Goal: Task Accomplishment & Management: Use online tool/utility

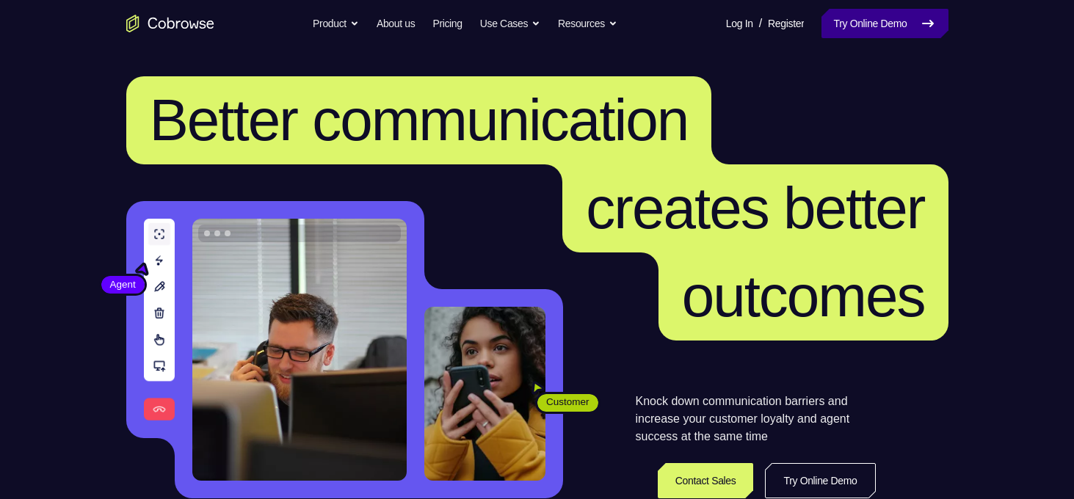
click at [891, 28] on link "Try Online Demo" at bounding box center [884, 23] width 126 height 29
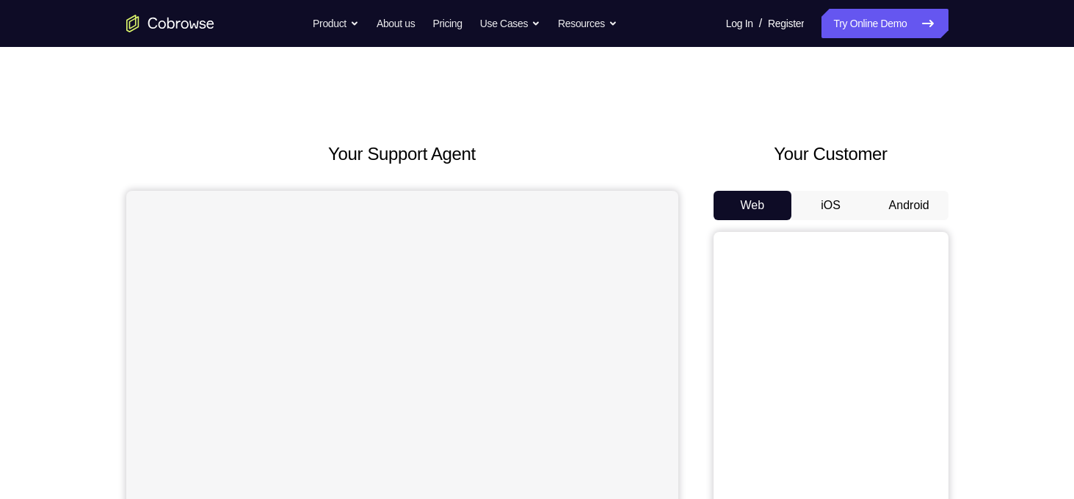
click at [909, 201] on button "Android" at bounding box center [909, 205] width 79 height 29
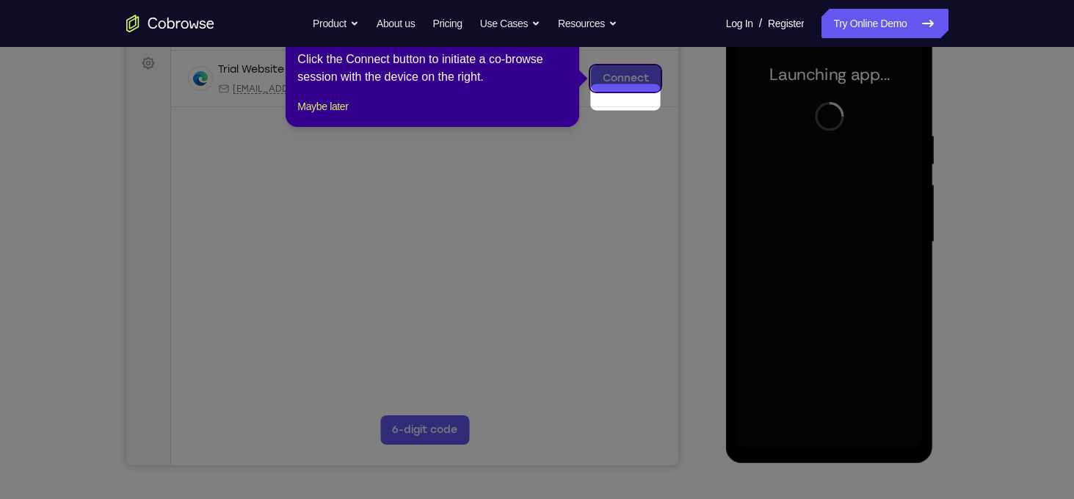
scroll to position [188, 0]
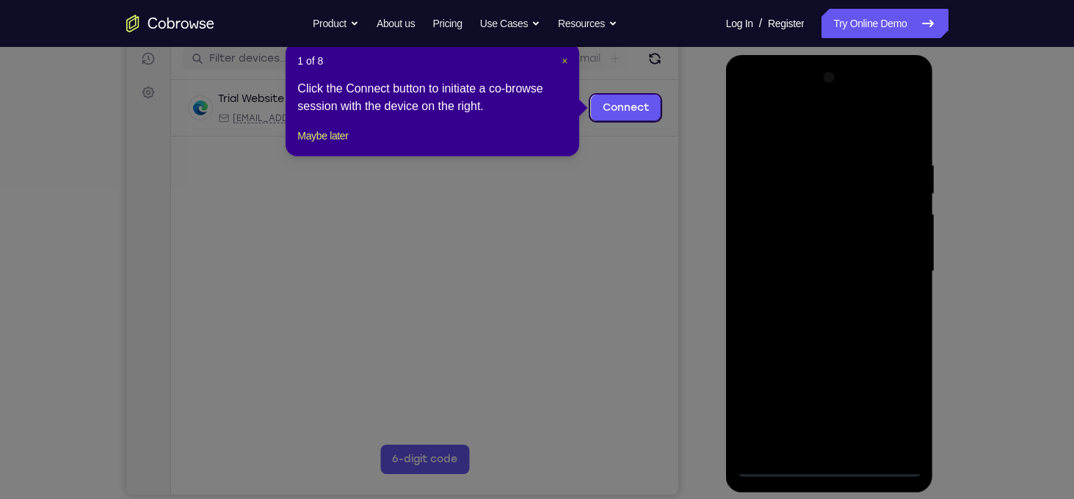
click at [564, 55] on span "×" at bounding box center [564, 61] width 6 height 12
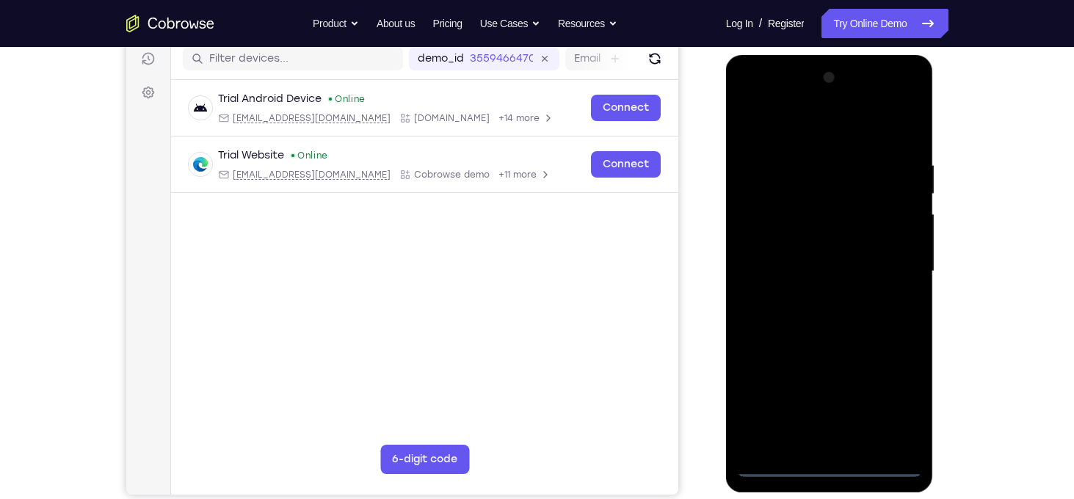
click at [835, 470] on div at bounding box center [829, 271] width 185 height 411
click at [885, 395] on div at bounding box center [829, 271] width 185 height 411
click at [848, 136] on div at bounding box center [829, 271] width 185 height 411
click at [814, 128] on div at bounding box center [829, 271] width 185 height 411
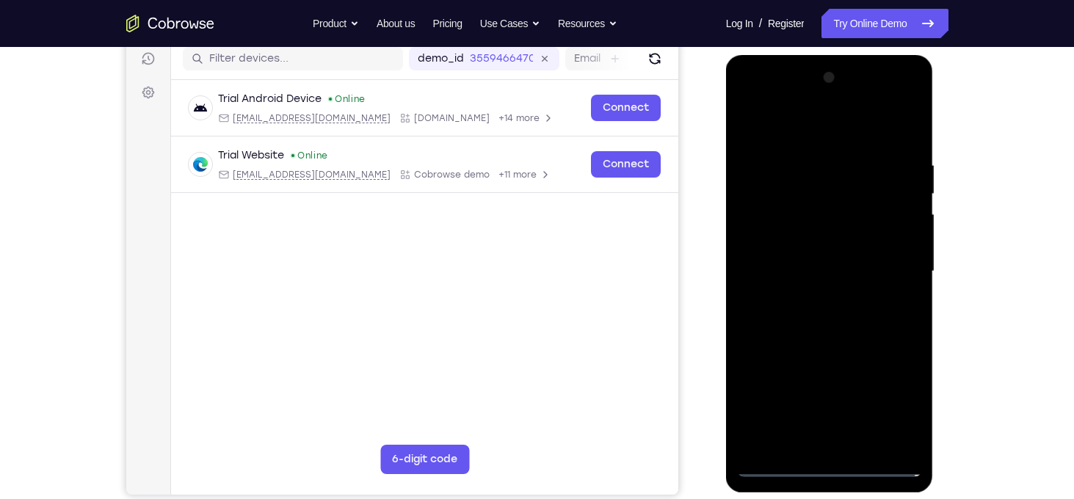
click at [758, 101] on div at bounding box center [829, 271] width 185 height 411
click at [883, 261] on div at bounding box center [829, 271] width 185 height 411
click at [814, 299] on div at bounding box center [829, 271] width 185 height 411
click at [824, 255] on div at bounding box center [829, 271] width 185 height 411
click at [823, 247] on div at bounding box center [829, 271] width 185 height 411
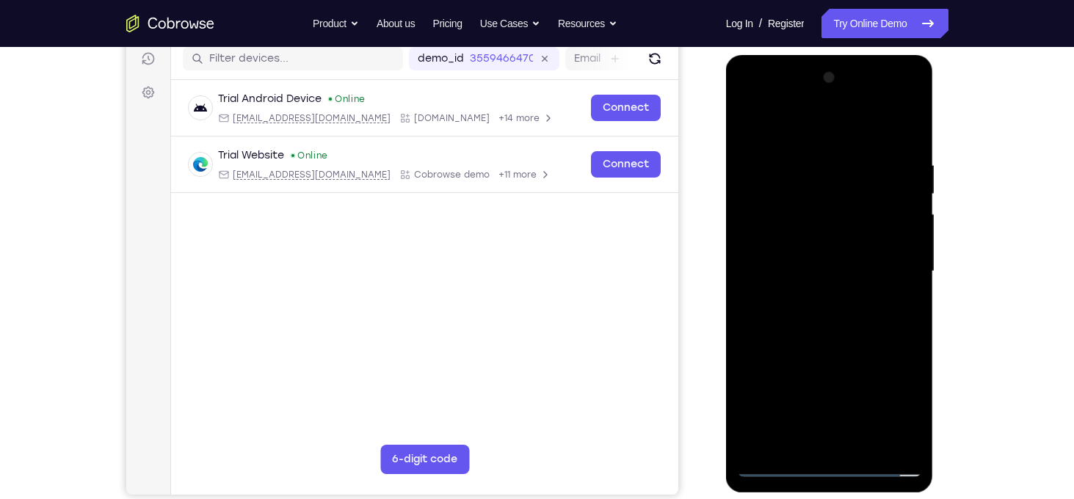
click at [836, 266] on div at bounding box center [829, 271] width 185 height 411
click at [840, 339] on div at bounding box center [829, 271] width 185 height 411
click at [906, 131] on div at bounding box center [829, 271] width 185 height 411
click at [865, 441] on div at bounding box center [829, 271] width 185 height 411
click at [844, 350] on div at bounding box center [829, 271] width 185 height 411
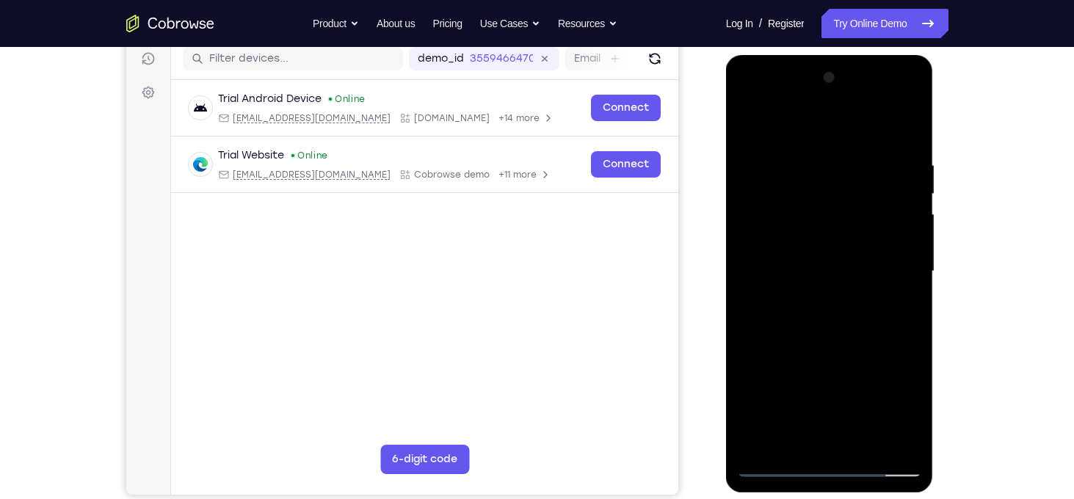
click at [847, 267] on div at bounding box center [829, 271] width 185 height 411
click at [757, 127] on div at bounding box center [829, 271] width 185 height 411
click at [821, 294] on div at bounding box center [829, 271] width 185 height 411
click at [750, 131] on div at bounding box center [829, 271] width 185 height 411
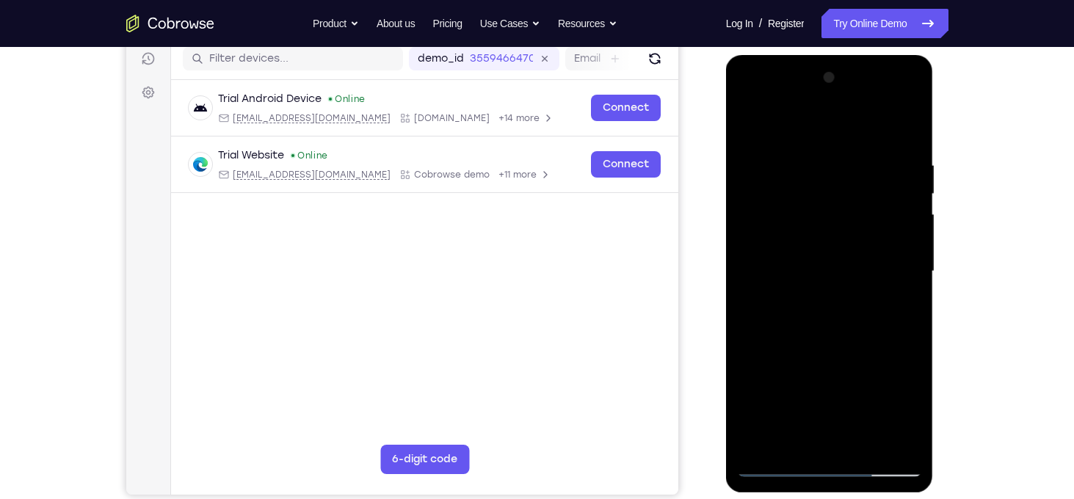
click at [802, 155] on div at bounding box center [829, 271] width 185 height 411
click at [889, 220] on div at bounding box center [829, 271] width 185 height 411
click at [907, 128] on div at bounding box center [829, 271] width 185 height 411
drag, startPoint x: 840, startPoint y: 188, endPoint x: 808, endPoint y: 319, distance: 135.1
click at [808, 319] on div at bounding box center [829, 271] width 185 height 411
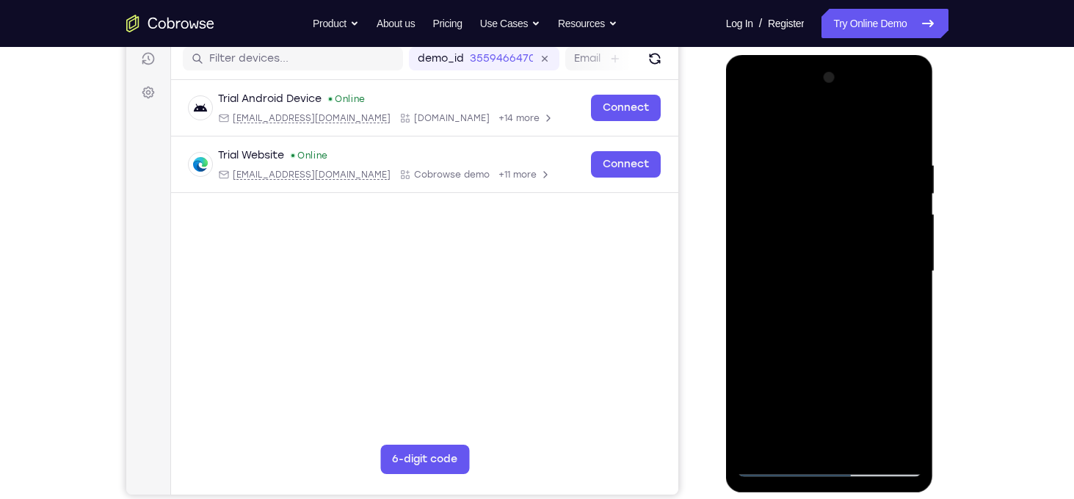
click at [808, 153] on div at bounding box center [829, 271] width 185 height 411
click at [902, 212] on div at bounding box center [829, 271] width 185 height 411
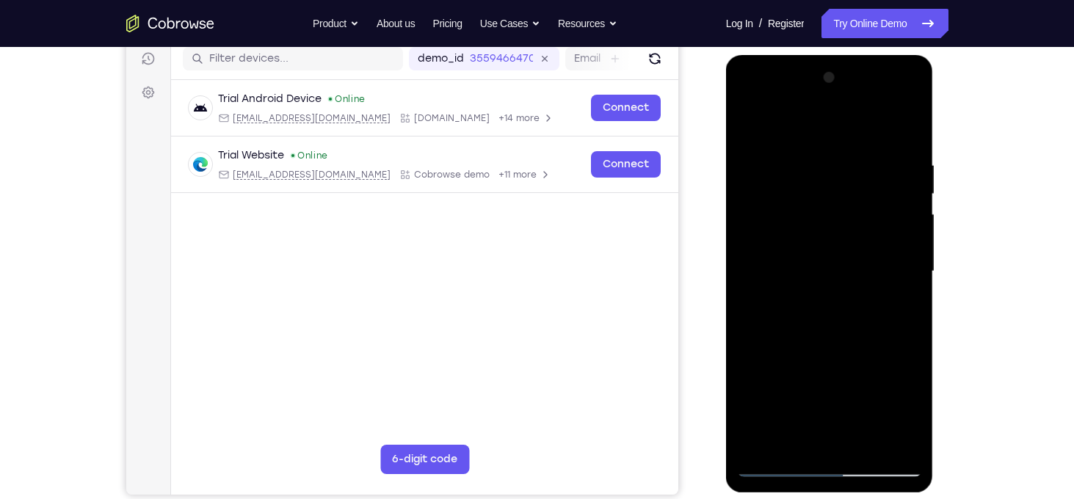
drag, startPoint x: 902, startPoint y: 212, endPoint x: 826, endPoint y: 206, distance: 76.6
click at [826, 206] on div at bounding box center [829, 271] width 185 height 411
drag, startPoint x: 865, startPoint y: 185, endPoint x: 821, endPoint y: 374, distance: 193.9
click at [821, 374] on div at bounding box center [829, 271] width 185 height 411
